Goal: Connect with others: Connect with others

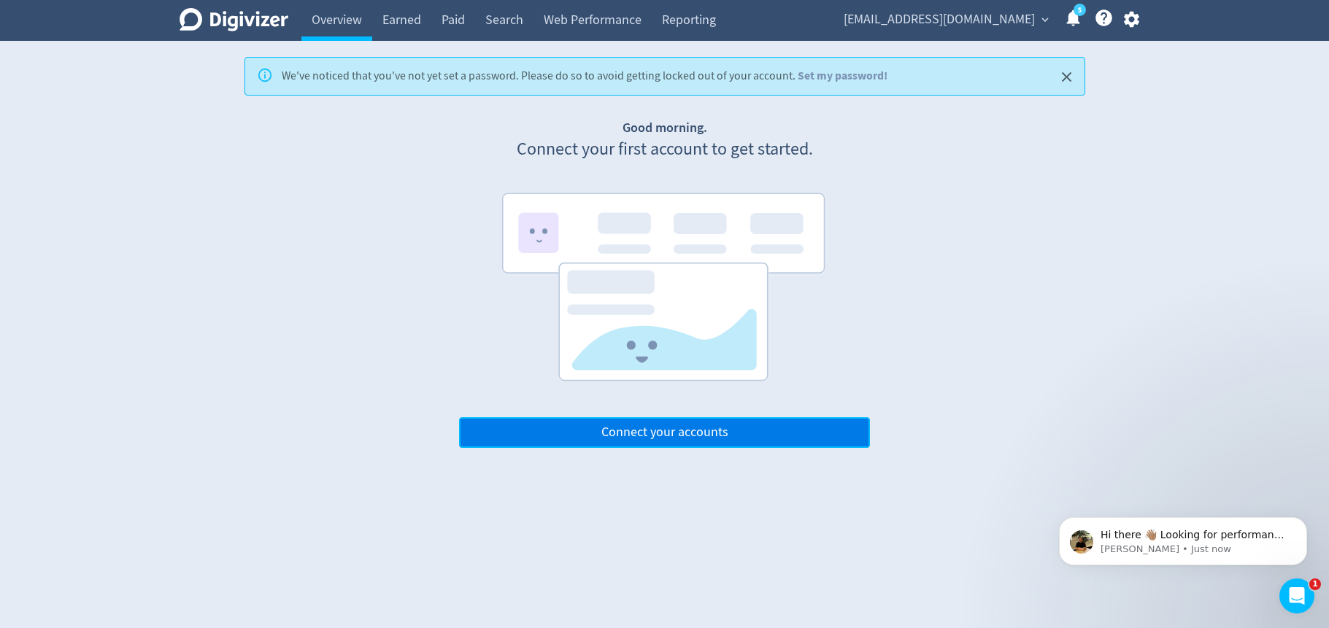
click at [749, 434] on button "Connect your accounts" at bounding box center [664, 432] width 411 height 31
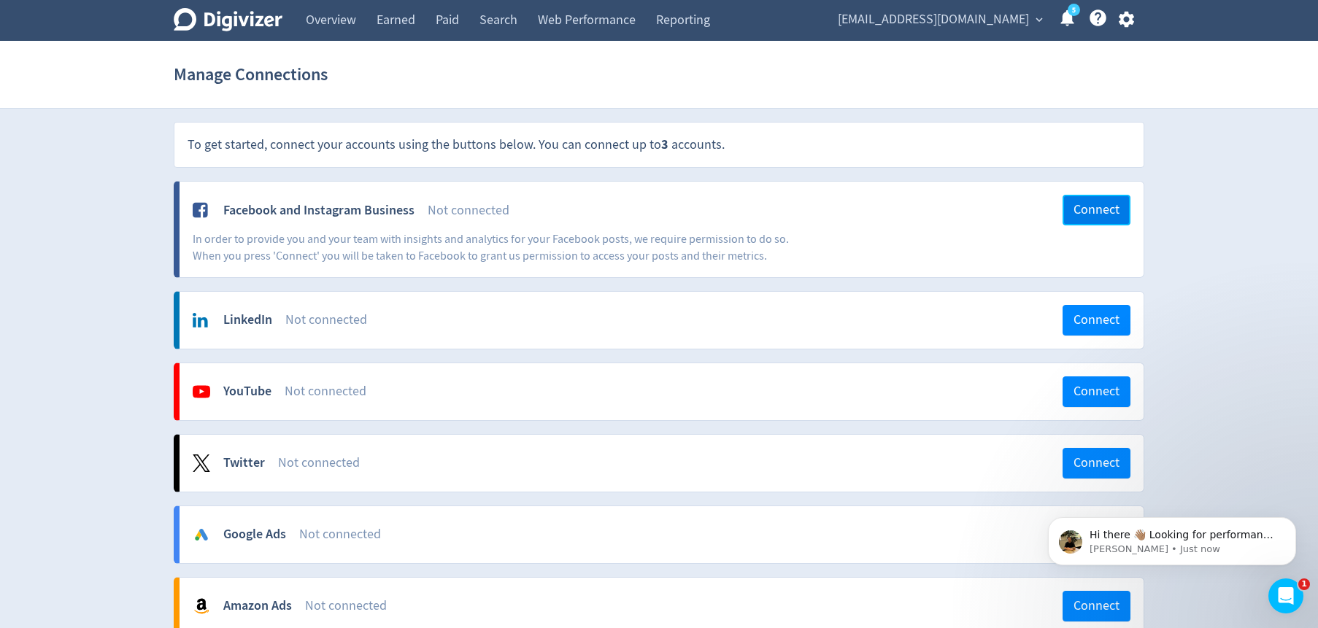
click at [1095, 211] on span "Connect" at bounding box center [1097, 210] width 46 height 13
click at [1098, 206] on span "Connect" at bounding box center [1097, 210] width 46 height 13
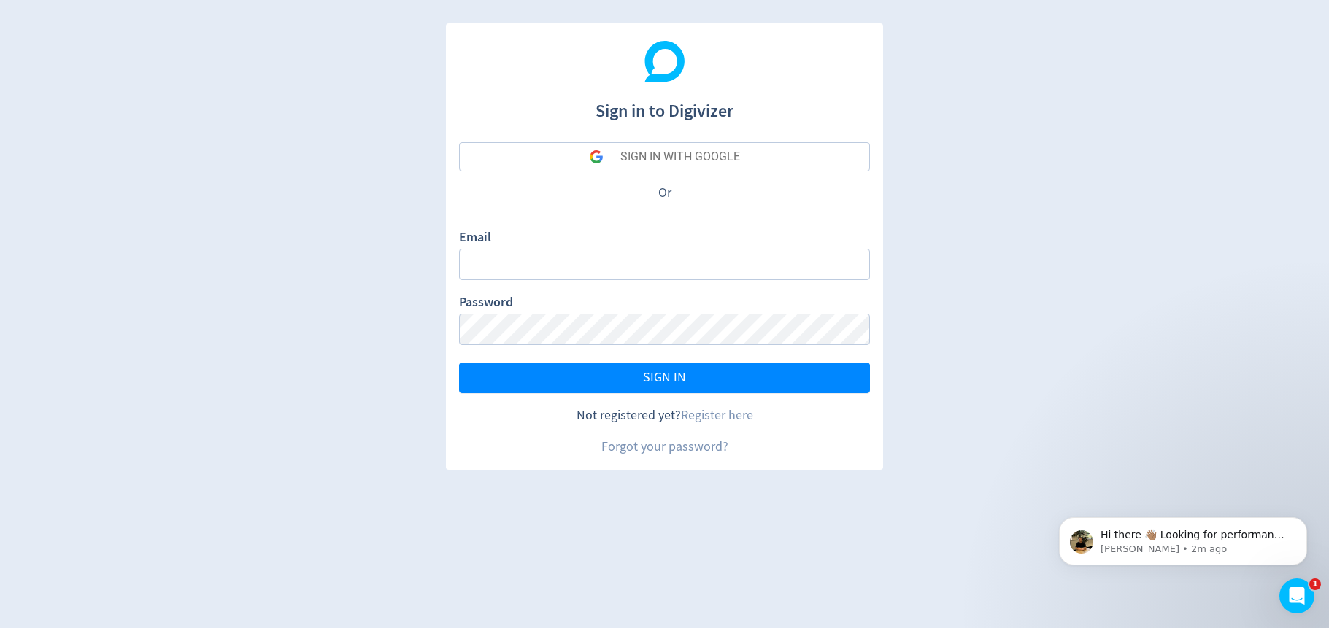
click at [630, 166] on div "SIGN IN WITH GOOGLE" at bounding box center [680, 156] width 120 height 29
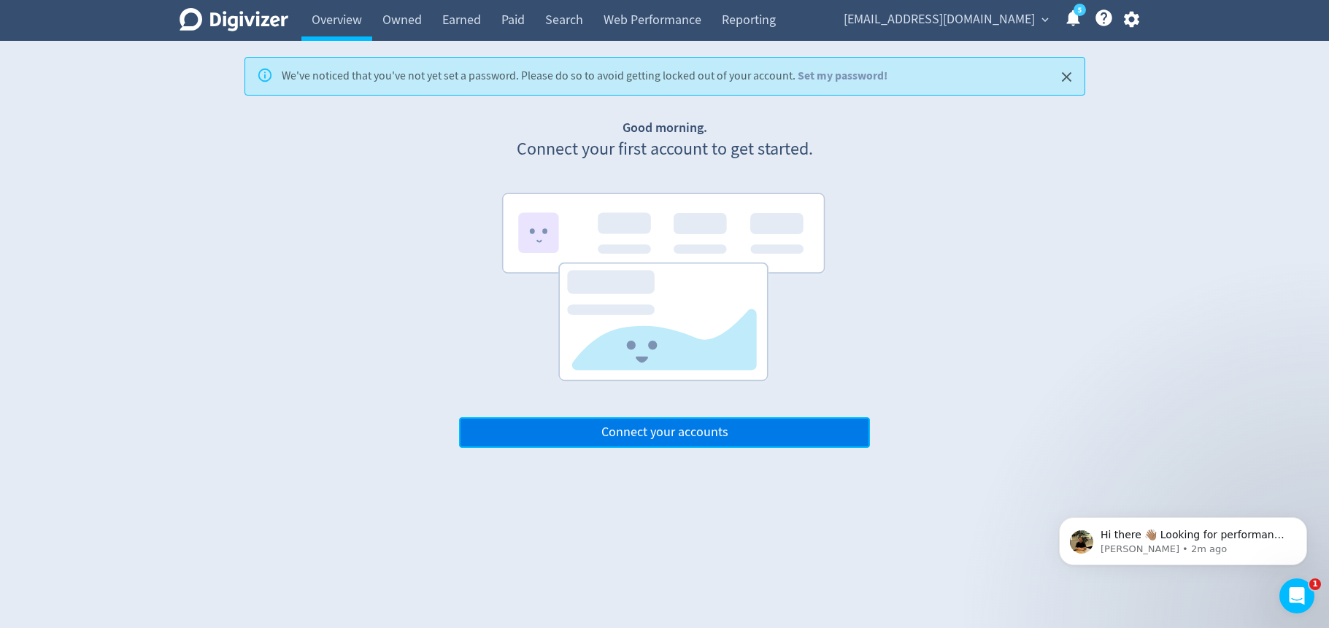
click at [731, 430] on button "Connect your accounts" at bounding box center [664, 432] width 411 height 31
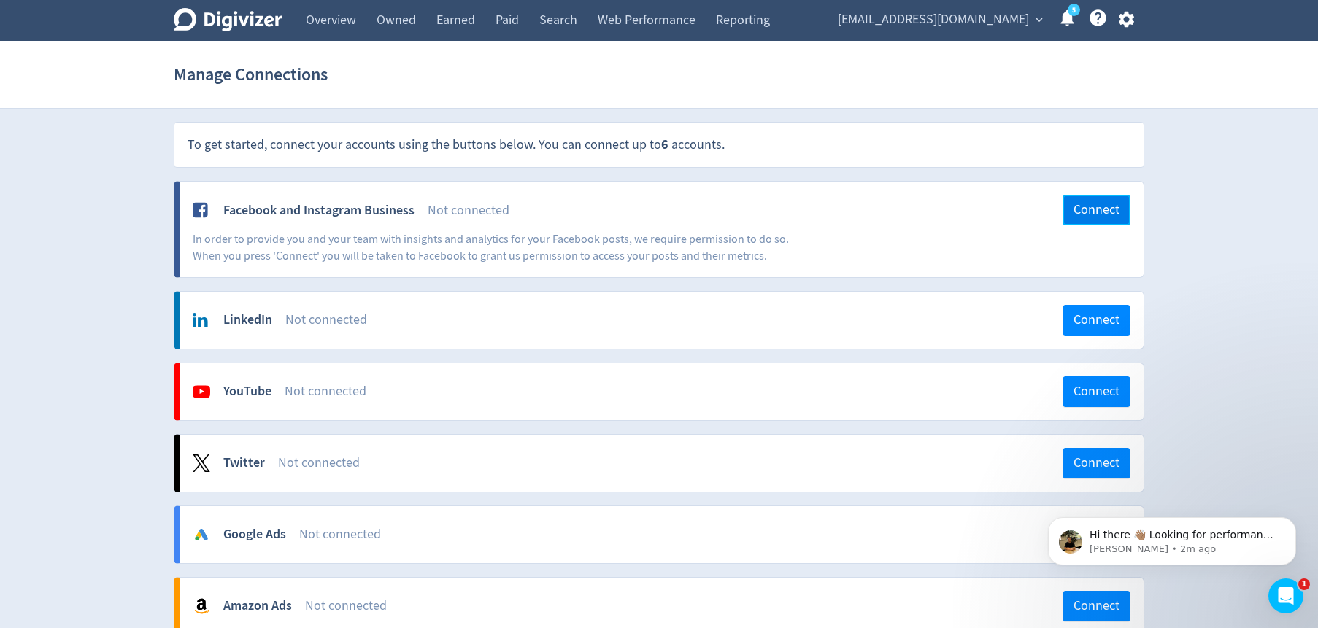
click at [1076, 204] on span "Connect" at bounding box center [1097, 210] width 46 height 13
